Goal: Transaction & Acquisition: Purchase product/service

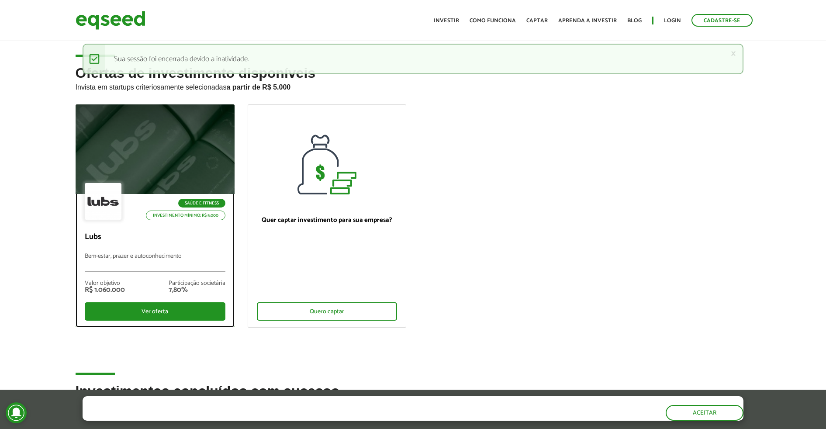
click at [104, 143] on div at bounding box center [154, 149] width 191 height 107
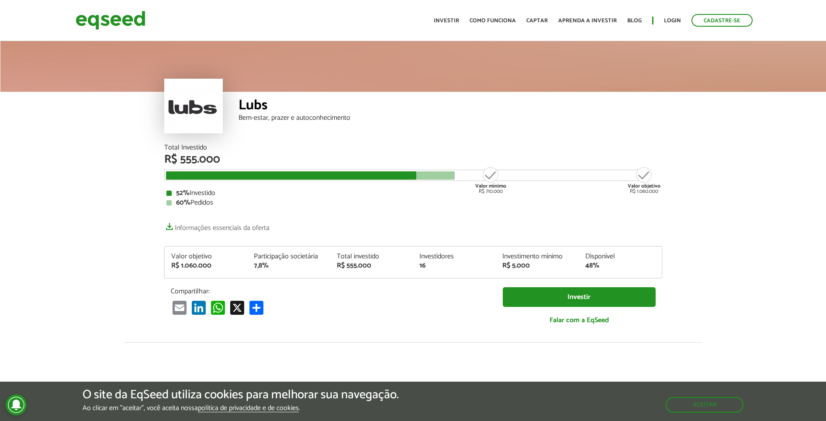
click at [679, 15] on ul "Início Investir Como funciona Captar Aprenda a investir Blog Login Cadastre-se" at bounding box center [593, 20] width 328 height 13
click at [666, 22] on link "Login" at bounding box center [672, 21] width 17 height 6
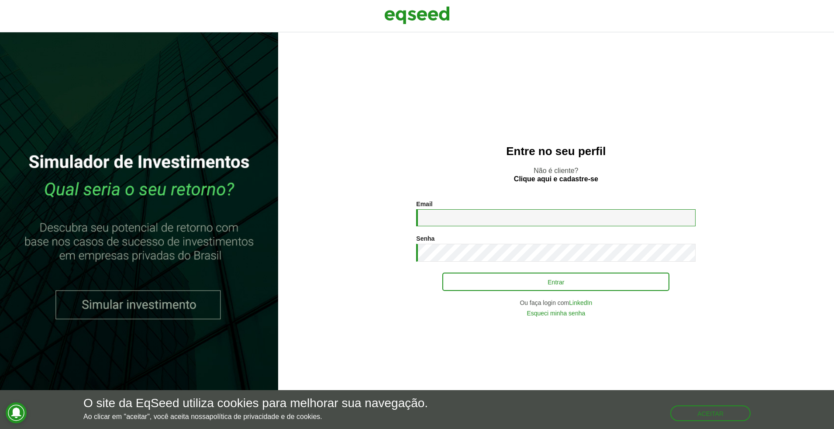
type input "**********"
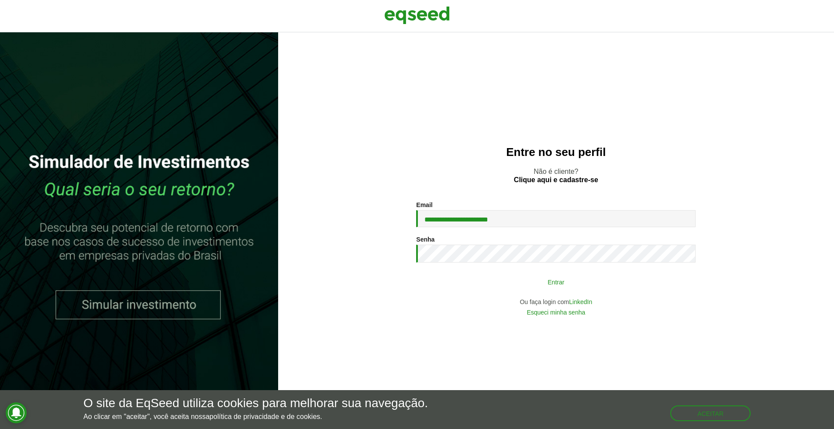
click at [643, 277] on button "Entrar" at bounding box center [555, 281] width 227 height 17
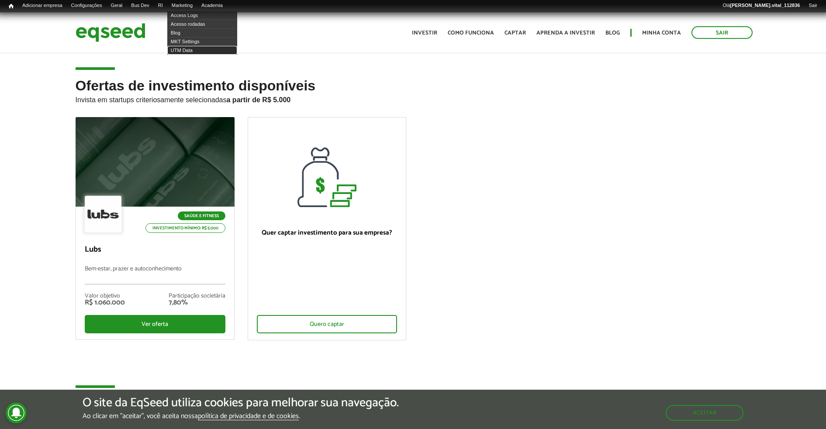
click at [200, 50] on link "UTM Data" at bounding box center [202, 50] width 70 height 9
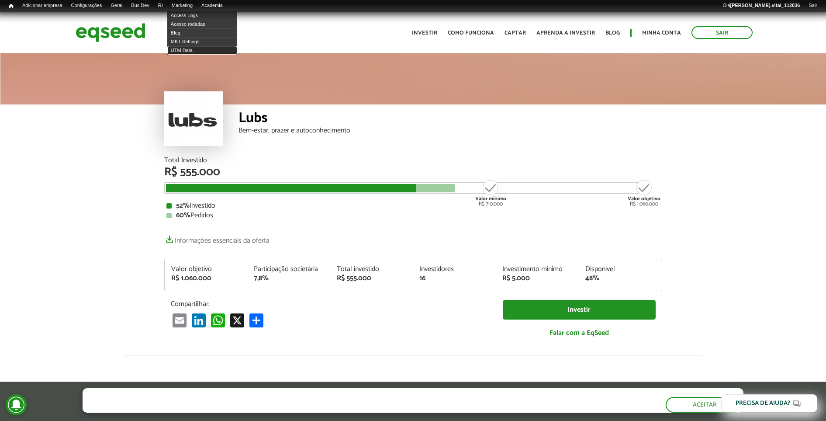
click at [185, 51] on link "UTM Data" at bounding box center [202, 50] width 70 height 9
